Goal: Find specific page/section: Find specific page/section

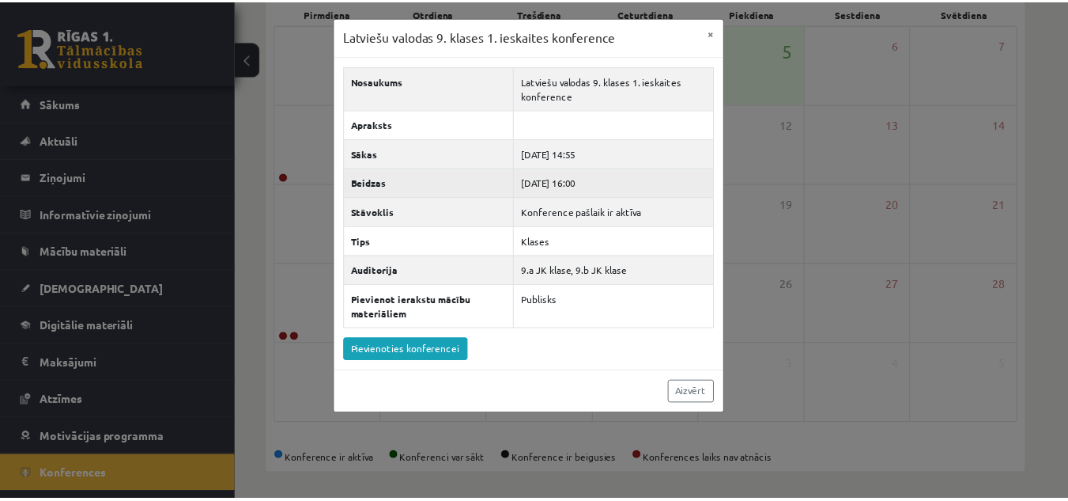
scroll to position [250, 0]
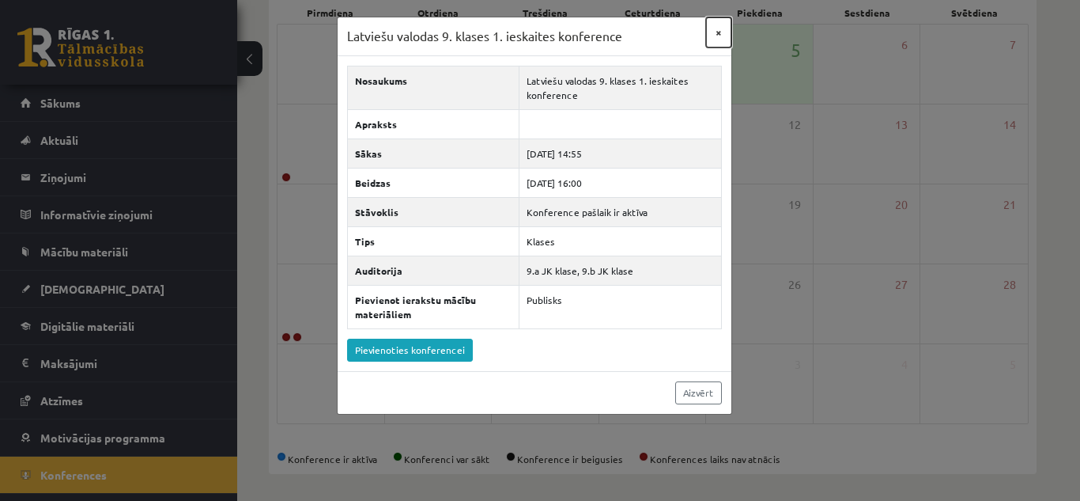
click at [720, 36] on button "×" at bounding box center [718, 32] width 25 height 30
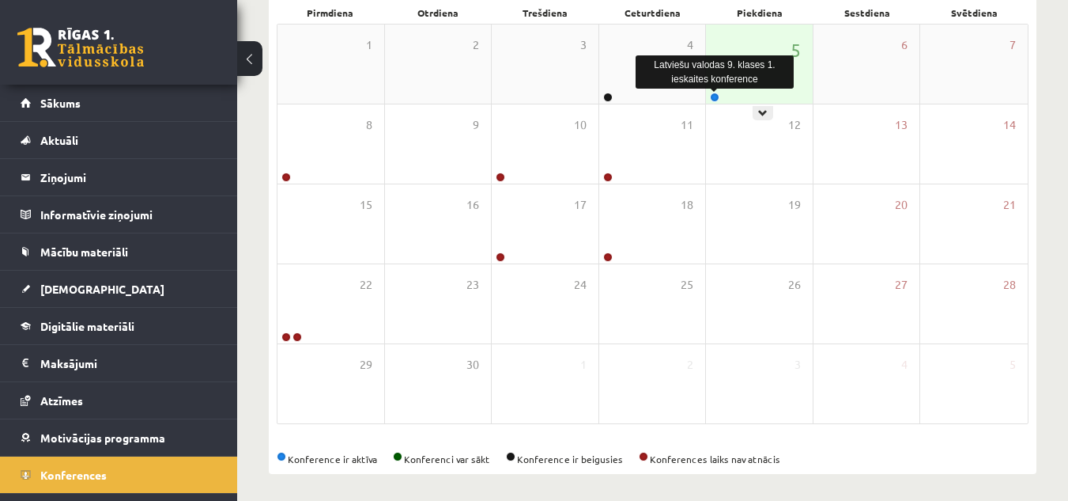
click at [715, 99] on link at bounding box center [714, 97] width 9 height 9
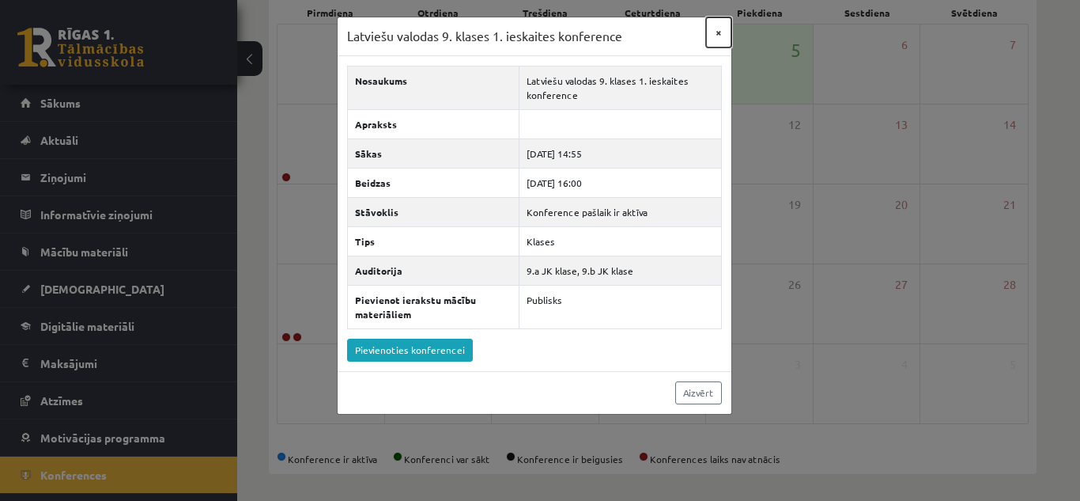
click at [718, 30] on button "×" at bounding box center [718, 32] width 25 height 30
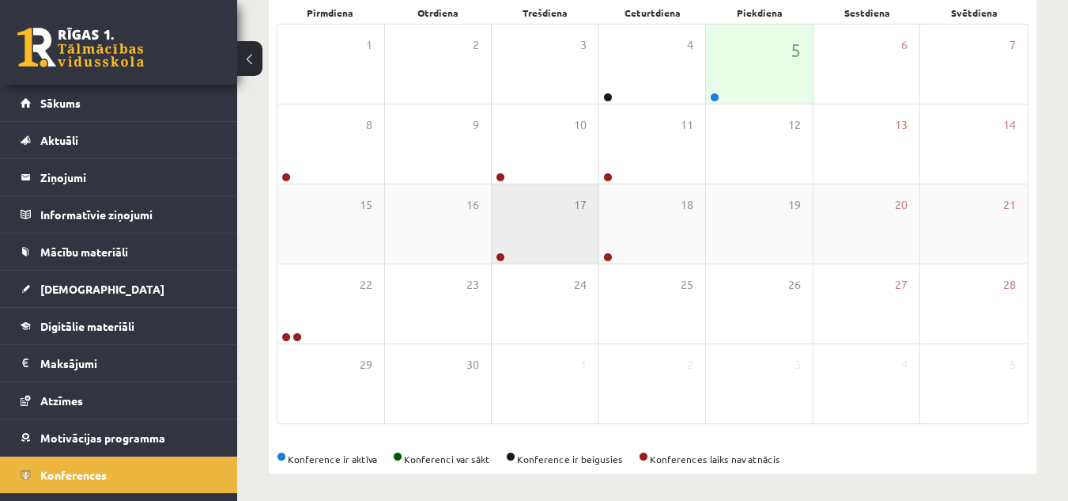
scroll to position [250, 0]
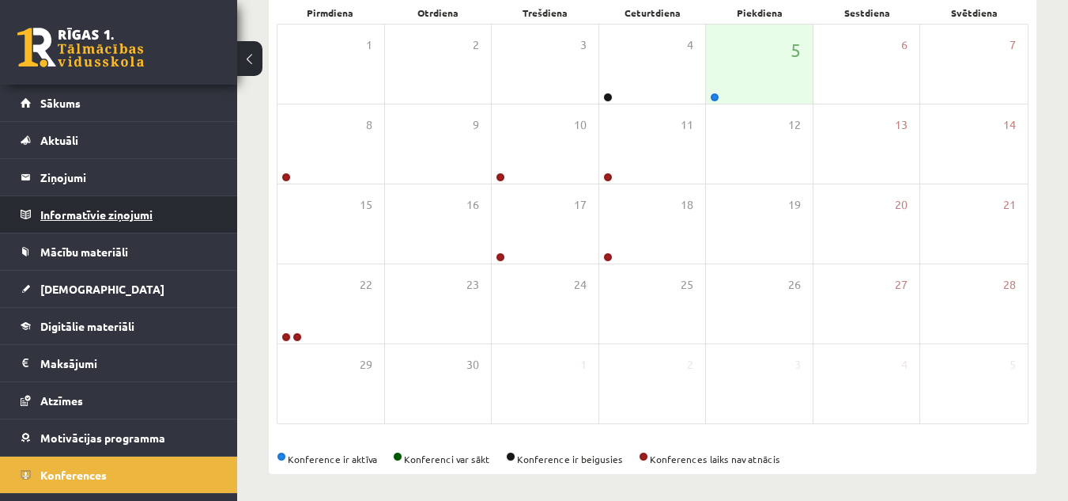
click at [141, 214] on legend "Informatīvie ziņojumi 0" at bounding box center [128, 214] width 177 height 36
